Goal: Task Accomplishment & Management: Use online tool/utility

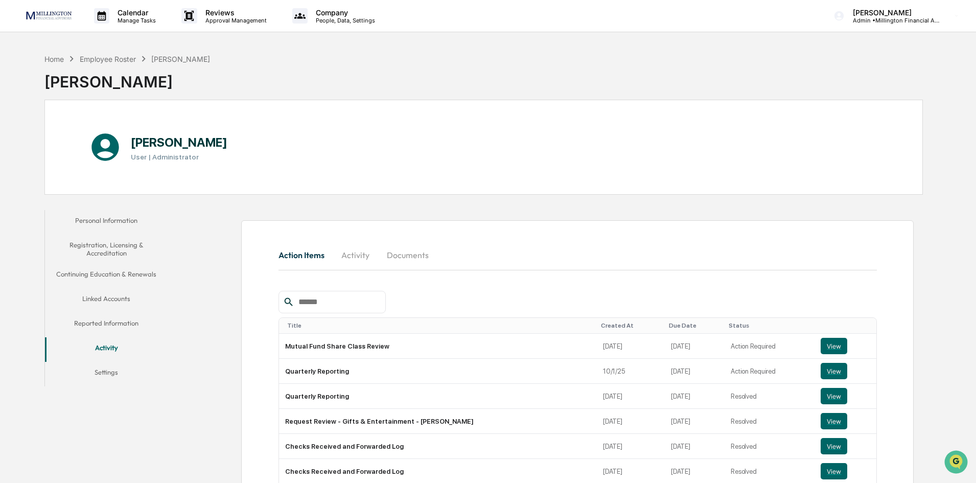
click at [51, 63] on div "Home Employee Roster [PERSON_NAME]" at bounding box center [127, 58] width 166 height 11
click at [62, 59] on div "Home" at bounding box center [53, 59] width 19 height 9
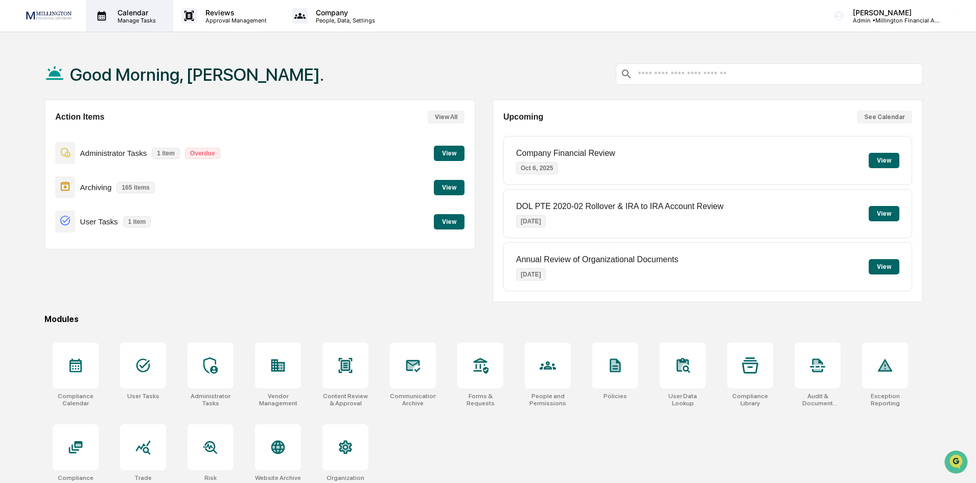
click at [119, 21] on p "Manage Tasks" at bounding box center [135, 20] width 52 height 7
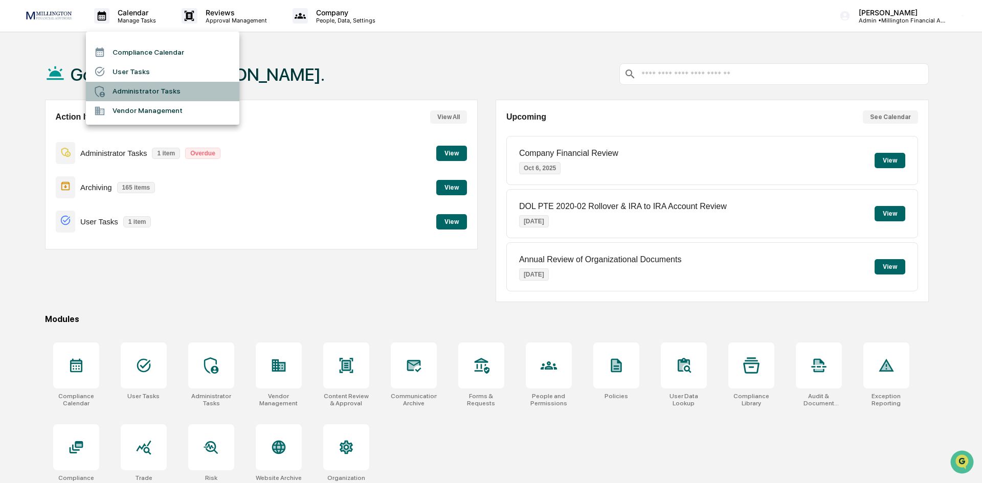
click at [109, 94] on div at bounding box center [103, 91] width 18 height 11
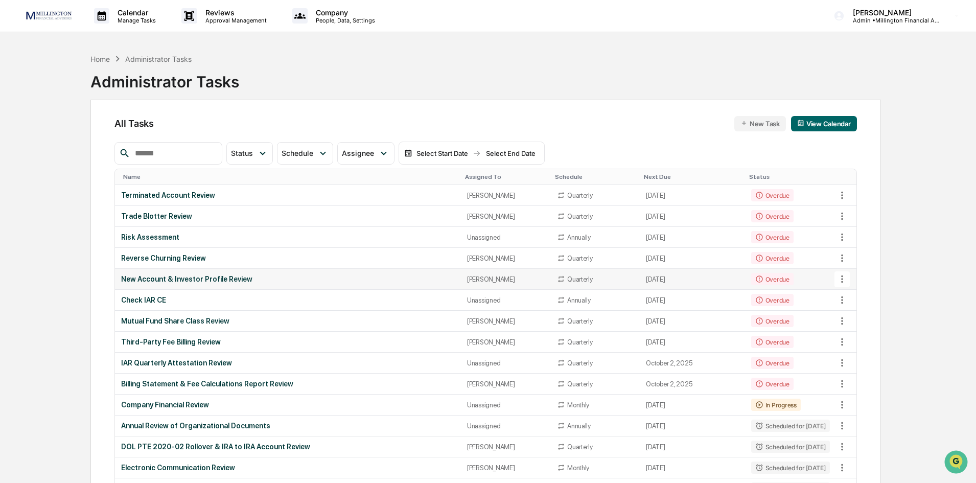
click at [842, 279] on icon at bounding box center [842, 280] width 2 height 8
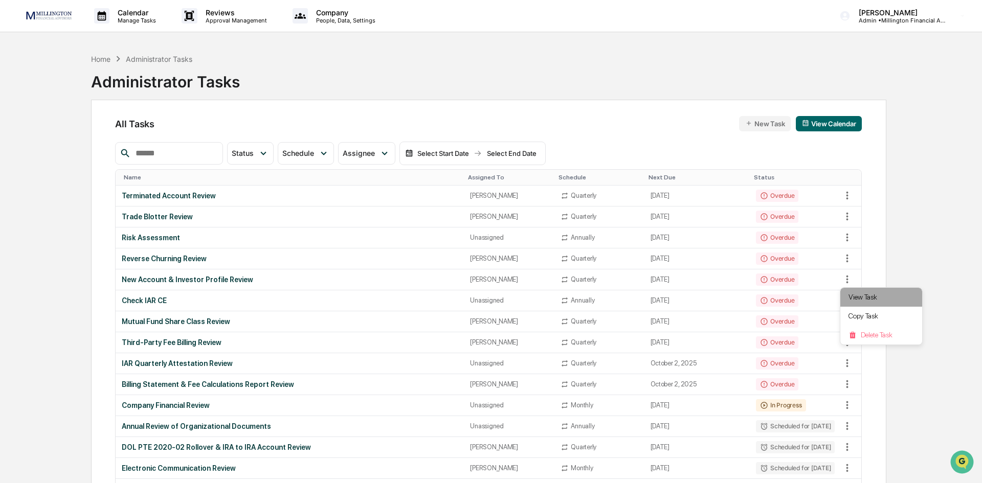
click at [852, 301] on li "View Task" at bounding box center [881, 297] width 82 height 19
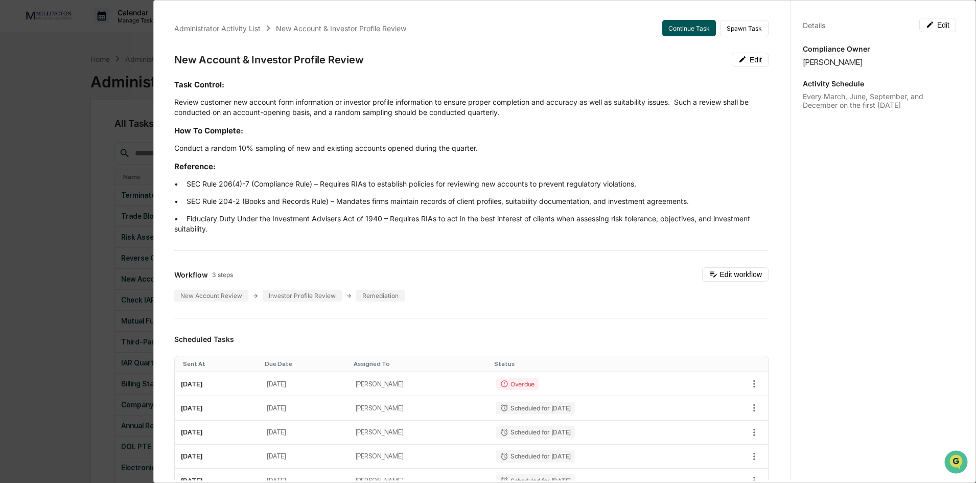
click at [666, 34] on button "Continue Task" at bounding box center [690, 28] width 54 height 16
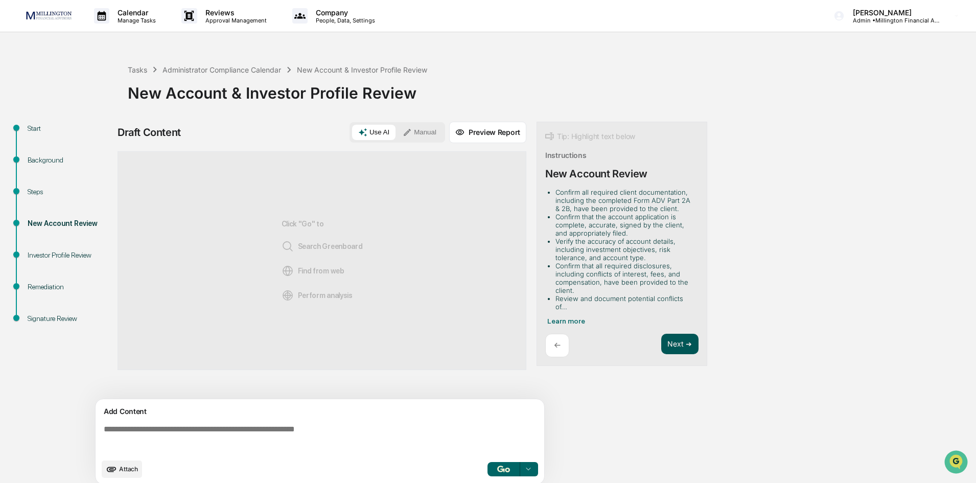
click at [678, 338] on button "Next ➔" at bounding box center [680, 344] width 37 height 21
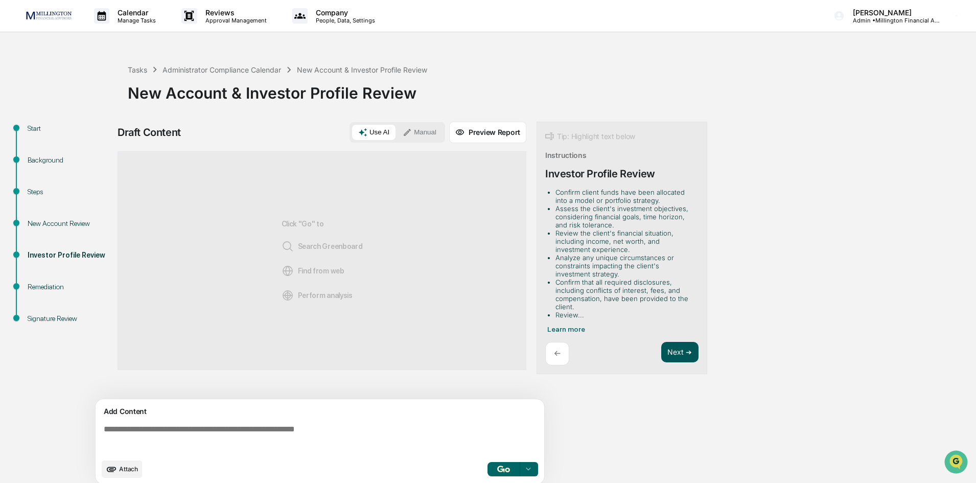
click at [678, 354] on button "Next ➔" at bounding box center [680, 352] width 37 height 21
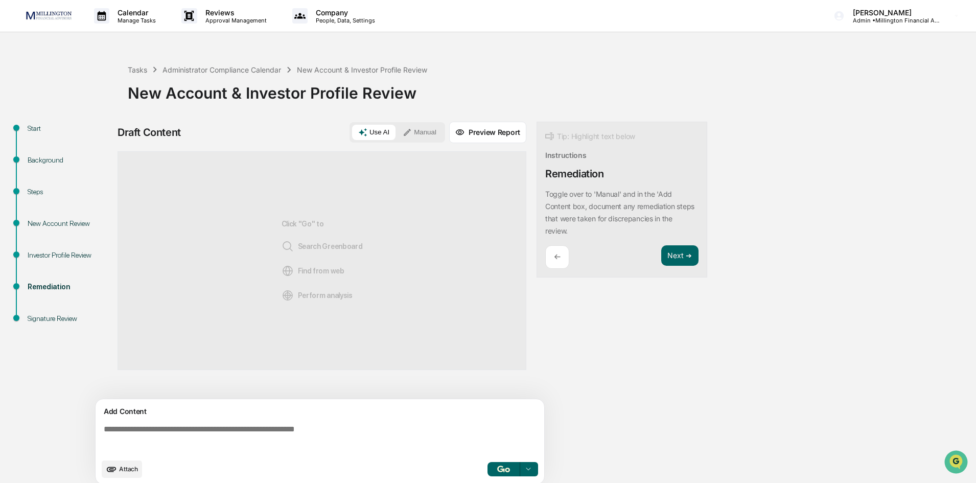
click at [563, 257] on div "←" at bounding box center [557, 257] width 24 height 24
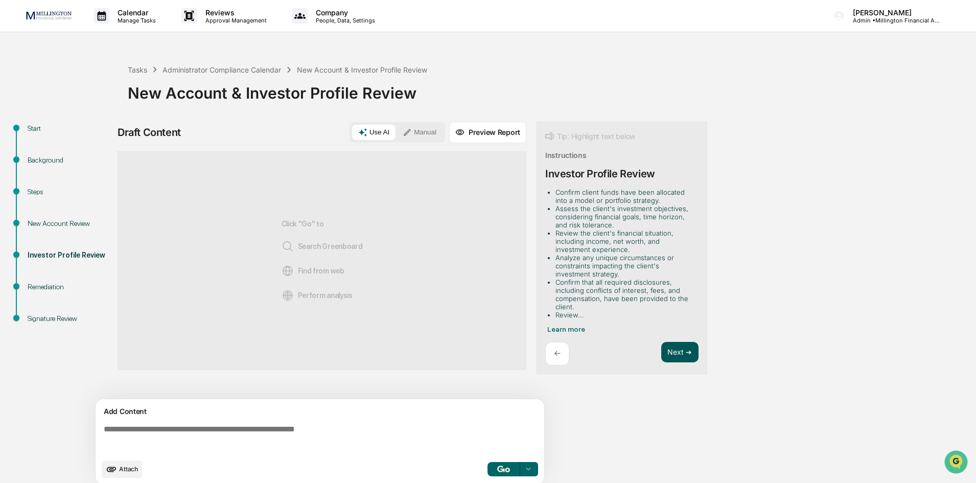
click at [675, 351] on button "Next ➔" at bounding box center [680, 352] width 37 height 21
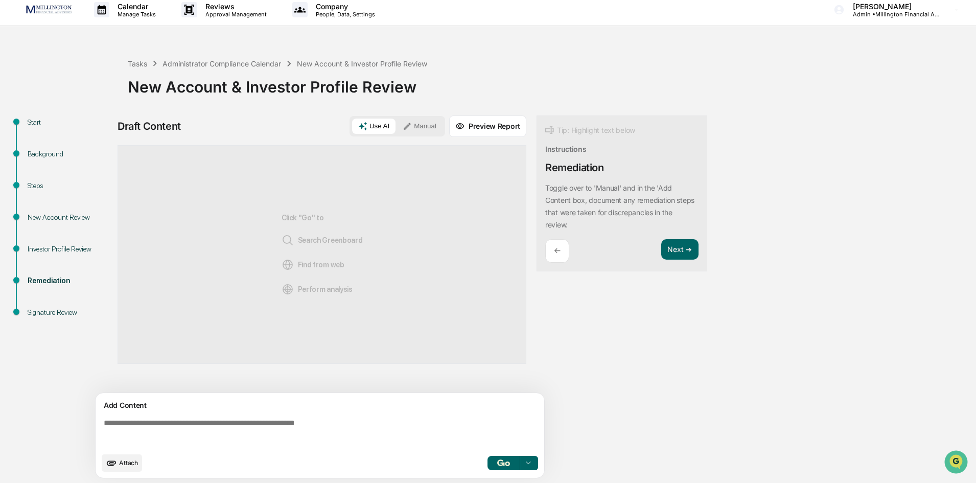
scroll to position [8, 0]
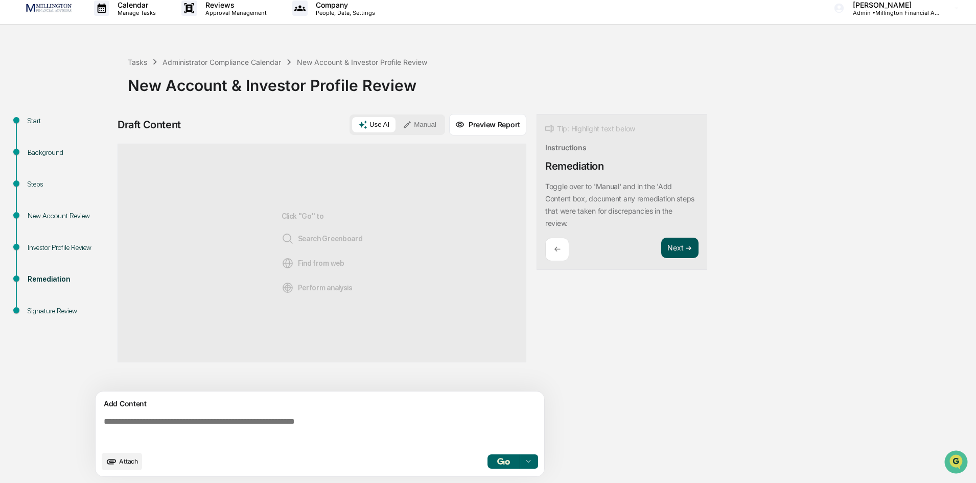
click at [677, 250] on button "Next ➔" at bounding box center [680, 248] width 37 height 21
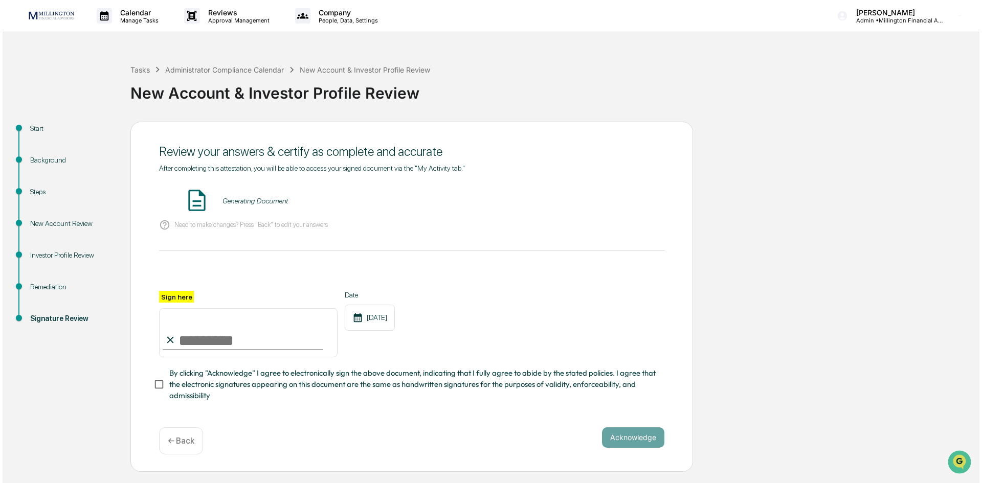
scroll to position [0, 0]
click at [191, 340] on input "Sign here" at bounding box center [245, 332] width 178 height 49
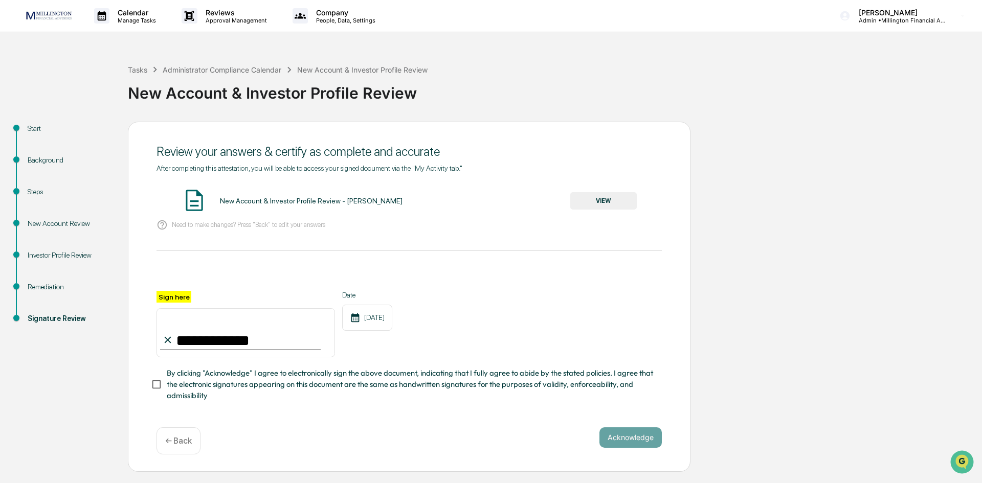
type input "**********"
click at [597, 213] on div "New Account & Investor Profile Review - [PERSON_NAME] VIEW" at bounding box center [408, 201] width 505 height 27
click at [598, 208] on button "VIEW" at bounding box center [603, 200] width 66 height 17
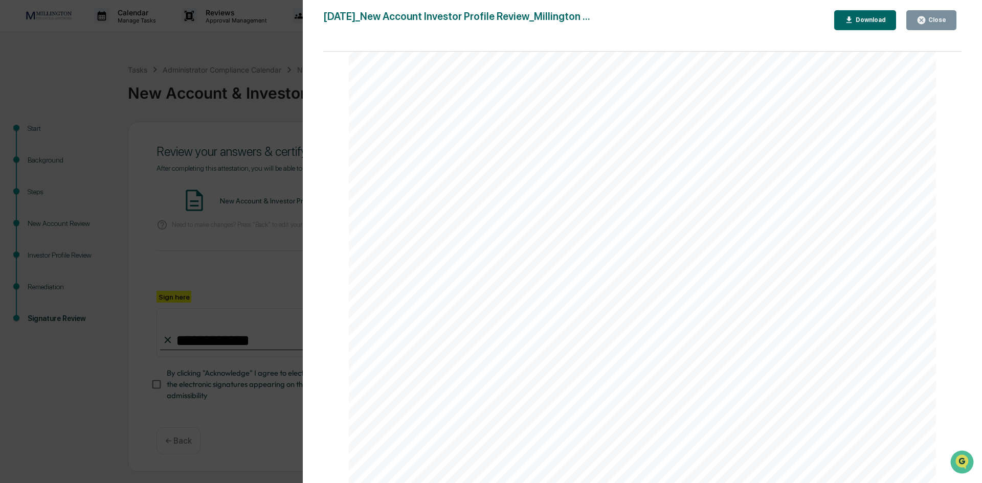
scroll to position [256, 0]
click at [936, 19] on div "Close" at bounding box center [936, 19] width 20 height 7
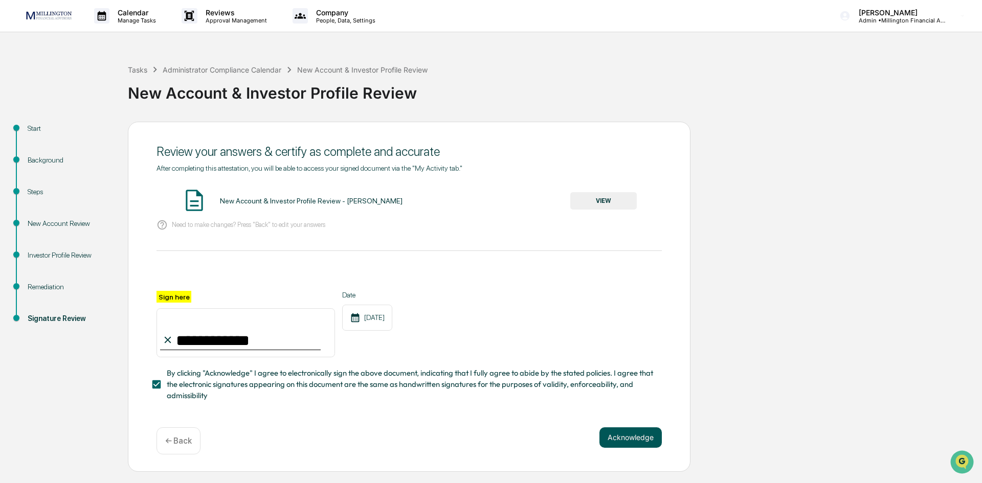
click at [636, 446] on button "Acknowledge" at bounding box center [630, 437] width 62 height 20
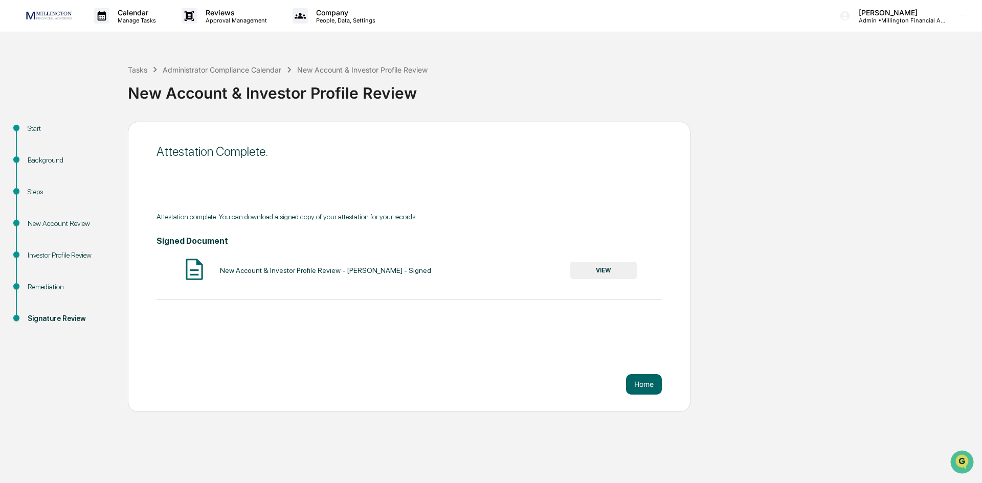
click at [612, 272] on button "VIEW" at bounding box center [603, 270] width 66 height 17
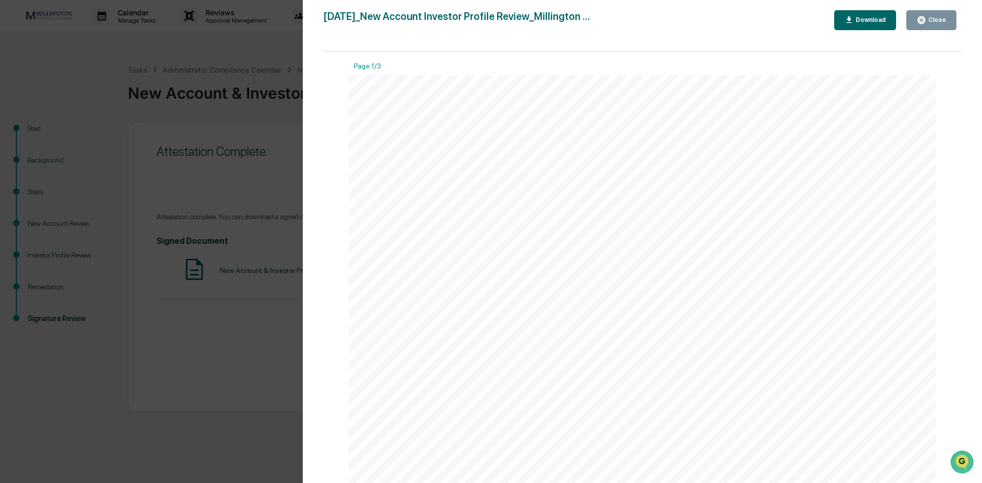
click at [873, 30] on div "[DATE]_New Account Investor Profile Review_Millington ... Close Download Page 1…" at bounding box center [642, 251] width 638 height 483
click at [873, 26] on button "Download" at bounding box center [865, 20] width 62 height 20
